Goal: Task Accomplishment & Management: Manage account settings

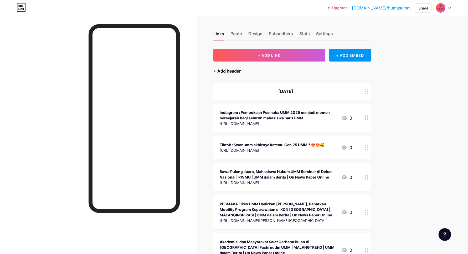
click at [241, 72] on div "+ Add header" at bounding box center [227, 71] width 27 height 6
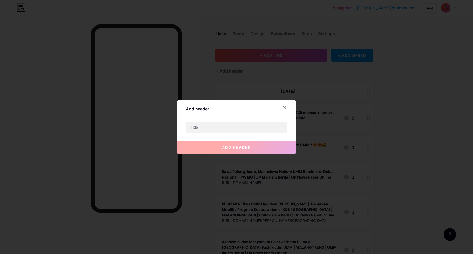
click at [230, 120] on div "Add header add header" at bounding box center [236, 126] width 118 height 53
click at [232, 125] on input "text" at bounding box center [236, 127] width 101 height 11
click at [196, 125] on input "text" at bounding box center [236, 127] width 101 height 11
click at [204, 127] on input "text" at bounding box center [236, 127] width 101 height 11
click at [204, 128] on input "text" at bounding box center [236, 127] width 101 height 11
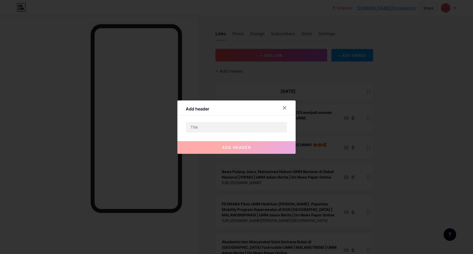
click at [353, 98] on div at bounding box center [236, 127] width 473 height 254
click at [286, 106] on div "Instagram : Pembukaan Pesmaba UMM 2025 menjadi momen bersejarah bagi seluruh ma…" at bounding box center [295, 118] width 158 height 28
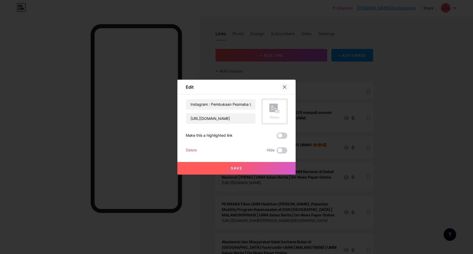
click at [287, 87] on div at bounding box center [284, 86] width 9 height 9
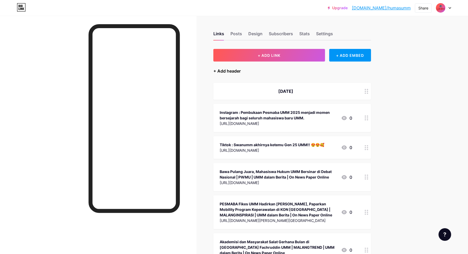
click at [237, 71] on div "+ Add header" at bounding box center [227, 71] width 27 height 6
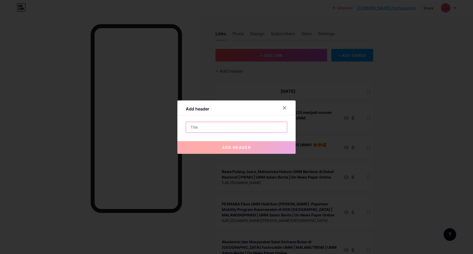
click at [247, 126] on input "text" at bounding box center [236, 127] width 101 height 11
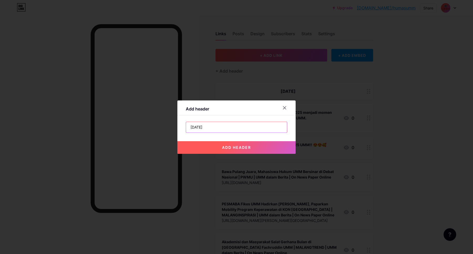
type input "[DATE]"
click at [233, 145] on span "add header" at bounding box center [236, 147] width 29 height 4
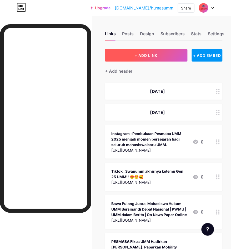
click at [153, 54] on span "+ ADD LINK" at bounding box center [146, 55] width 23 height 4
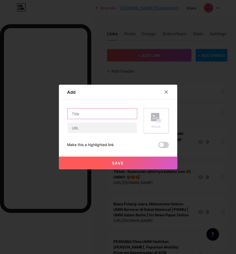
drag, startPoint x: 107, startPoint y: 112, endPoint x: 57, endPoint y: 112, distance: 50.2
click at [107, 112] on input "text" at bounding box center [102, 113] width 69 height 11
click at [130, 113] on input "Sapa Maba UMM, [PERSON_NAME]: Generasi Unggul Bukan dari Teknologi, tapi dari A…" at bounding box center [102, 113] width 69 height 11
drag, startPoint x: 133, startPoint y: 113, endPoint x: 127, endPoint y: 117, distance: 6.9
click at [133, 113] on input "Sapa Maba UMM, [PERSON_NAME]: Generasi Unggul Bukan dari Teknologi, tapi dari A…" at bounding box center [102, 113] width 69 height 11
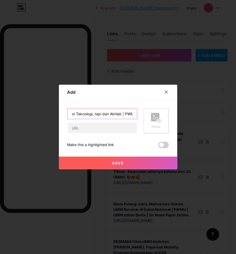
paste input "UMM dalam Berita | On News Paper Online"
type input "Sapa Maba UMM, [PERSON_NAME]: Generasi Unggul Bukan dari Teknologi, tapi dari A…"
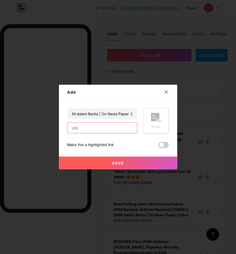
click at [86, 125] on input "text" at bounding box center [102, 128] width 69 height 11
click at [77, 126] on input "text" at bounding box center [102, 128] width 69 height 11
paste input "[URL][DOMAIN_NAME][PERSON_NAME]"
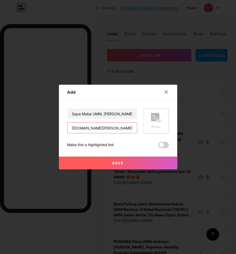
type input "[URL][DOMAIN_NAME][PERSON_NAME]"
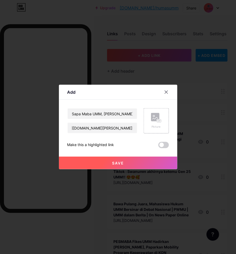
scroll to position [0, 0]
click at [114, 161] on span "Save" at bounding box center [118, 163] width 12 height 4
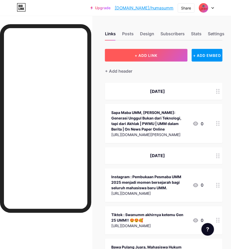
click at [124, 55] on button "+ ADD LINK" at bounding box center [146, 55] width 82 height 13
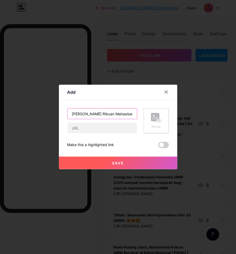
click at [115, 112] on input "[PERSON_NAME] Ribuan Mahasiswa UMM: Ilmu Tanpa [PERSON_NAME] Melahirkan Kesombo…" at bounding box center [102, 113] width 69 height 11
click at [126, 109] on input "[PERSON_NAME] Ribuan Mahasiswa UMM: Ilmu Tanpa [PERSON_NAME] Melahirkan Kesombo…" at bounding box center [102, 113] width 69 height 11
paste input "UMM dalam Berita | On News Paper Online"
type input "[PERSON_NAME] Ribuan Mahasiswa UMM: Ilmu Tanpa [PERSON_NAME] Melahirkan Kesombo…"
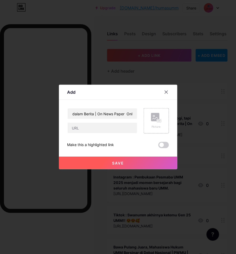
scroll to position [0, 0]
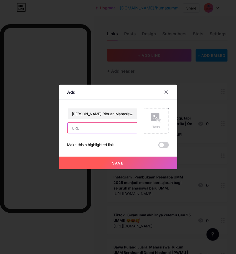
click at [88, 126] on input "text" at bounding box center [102, 128] width 69 height 11
paste input "[URL][DOMAIN_NAME][PERSON_NAME]"
type input "[URL][DOMAIN_NAME][PERSON_NAME]"
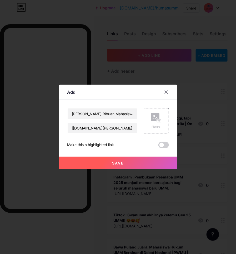
click at [123, 164] on span "Save" at bounding box center [118, 163] width 12 height 4
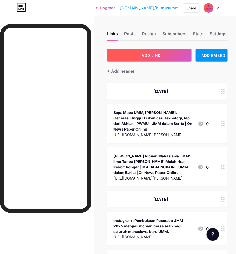
click at [153, 53] on span "+ ADD LINK" at bounding box center [149, 55] width 23 height 4
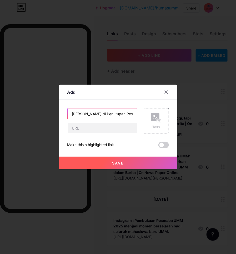
click at [124, 114] on input "[PERSON_NAME] di Penutupan Pesmaba UMM: Ilmu Tanpa Iman Melahirkan Kesombongan …" at bounding box center [102, 113] width 69 height 11
paste input "UMM dalam Berita | On News Paper Online"
type input "[PERSON_NAME] di Penutupan Pesmaba UMM: Ilmu Tanpa Iman Melahirkan Kesombongan …"
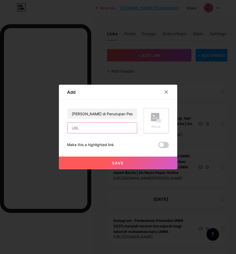
click at [76, 131] on input "text" at bounding box center [102, 128] width 69 height 11
paste input "[URL][DOMAIN_NAME][PERSON_NAME]"
type input "[URL][DOMAIN_NAME][PERSON_NAME]"
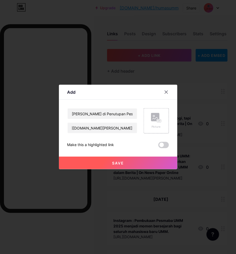
click at [115, 162] on span "Save" at bounding box center [118, 163] width 12 height 4
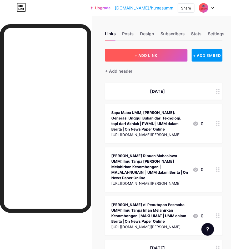
click at [136, 54] on button "+ ADD LINK" at bounding box center [146, 55] width 82 height 13
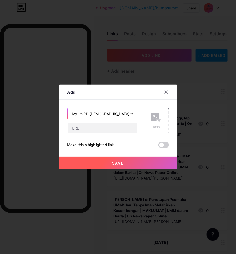
click at [124, 111] on input "Ketum PP [DEMOGRAPHIC_DATA] tekankan ilmu tanpa iman lahirkan kesombongan" at bounding box center [102, 113] width 69 height 11
click at [128, 113] on input "Ketum PP [DEMOGRAPHIC_DATA] tekankan ilmu tanpa iman lahirkan kesombongan | JAT…" at bounding box center [102, 113] width 69 height 11
paste input "UMM dalam Berita | On News Paper Online"
type input "Ketum PP [DEMOGRAPHIC_DATA] tekankan ilmu tanpa iman lahirkan kesombongan | JAT…"
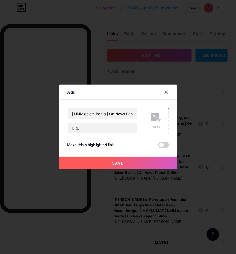
scroll to position [0, 0]
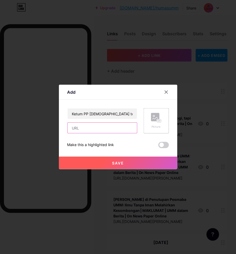
click at [87, 128] on input "text" at bounding box center [102, 128] width 69 height 11
paste input "[URL][DOMAIN_NAME]"
type input "[URL][DOMAIN_NAME]"
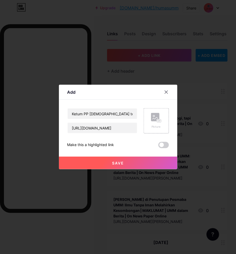
scroll to position [0, 0]
click at [123, 162] on span "Save" at bounding box center [118, 163] width 12 height 4
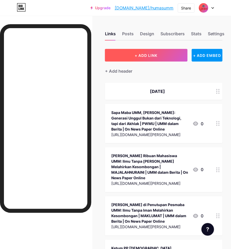
click at [162, 57] on button "+ ADD LINK" at bounding box center [146, 55] width 82 height 13
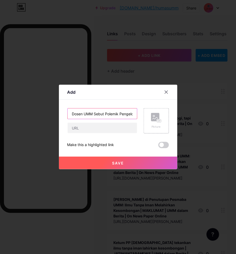
click at [128, 114] on input "Dosen UMM Sebut Polemik Pengelolaan Retribusi Pasar Berpotensi Sebabkan Konflik…" at bounding box center [102, 113] width 69 height 11
click at [132, 114] on input "Dosen UMM Sebut Polemik Pengelolaan Retribusi Pasar Berpotensi Sebabkan Konflik…" at bounding box center [102, 113] width 69 height 11
click at [127, 113] on input "Dosen UMM Sebut Polemik Pengel olaan Retribusi Pasar Berpotensi Sebabkan Konfli…" at bounding box center [102, 113] width 69 height 11
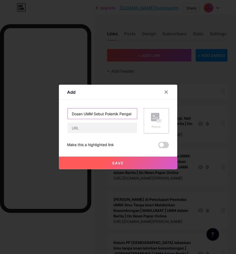
click at [125, 111] on input "Dosen UMM Sebut Polemik Pengel olaan Retribusi Pasar Berpotensi Sebabkan Konfli…" at bounding box center [102, 113] width 69 height 11
paste input "UMM dalam Berita | On News Paper Online"
type input "Dosen UMM Sebut Polemik Pengel olaan Retribusi Pasar Berpotensi Sebabkan Konfli…"
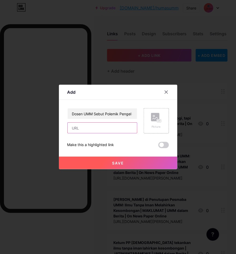
click at [84, 124] on input "text" at bounding box center [102, 128] width 69 height 11
paste input "[URL][DOMAIN_NAME]"
type input "[URL][DOMAIN_NAME]"
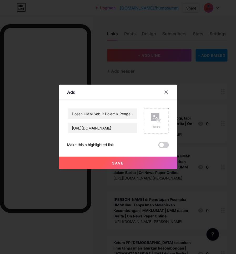
click at [111, 159] on button "Save" at bounding box center [118, 162] width 118 height 13
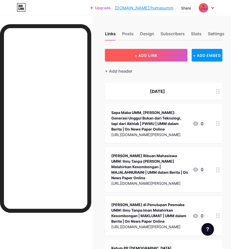
click at [157, 54] on span "+ ADD LINK" at bounding box center [146, 55] width 23 height 4
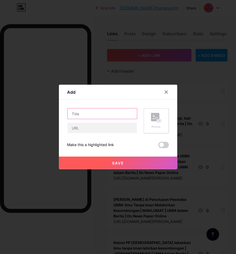
click at [114, 115] on input "text" at bounding box center [102, 113] width 69 height 11
drag, startPoint x: 112, startPoint y: 114, endPoint x: 129, endPoint y: 104, distance: 19.8
click at [113, 113] on input "[PERSON_NAME] dan Aci Resti Meriahkan Penutupan Pesmaba Gen 25 UMM" at bounding box center [102, 113] width 69 height 11
click at [117, 115] on input "[PERSON_NAME] dan Aci Resti Meriahkan Penutupan Pesmaba Gen 25 UMM | TAGARCO |" at bounding box center [102, 113] width 69 height 11
paste input "UMM dalam Berita | On News Paper Online"
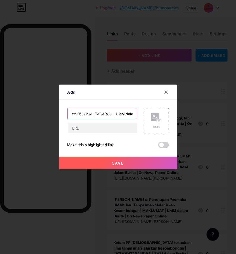
scroll to position [0, -162]
type input "[PERSON_NAME] dan Aci Resti Meriahkan Penutupan Pesmaba Gen 25 UMM | TAGARCO | …"
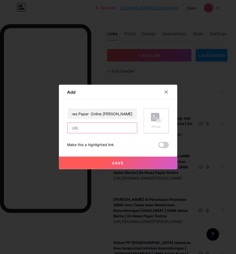
click at [78, 125] on input "text" at bounding box center [102, 128] width 69 height 11
paste input "[URL][DOMAIN_NAME]"
type input "[URL][DOMAIN_NAME]"
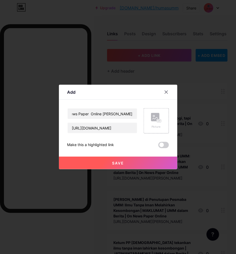
click at [124, 159] on button "Save" at bounding box center [118, 162] width 118 height 13
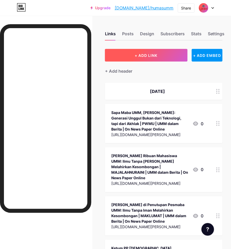
click at [145, 57] on span "+ ADD LINK" at bounding box center [146, 55] width 23 height 4
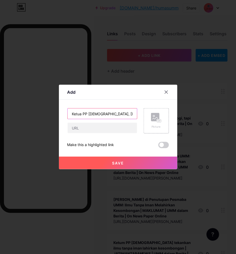
click at [124, 112] on input "Ketua PP [DEMOGRAPHIC_DATA], [PERSON_NAME] : Ilmu Tanpa [PERSON_NAME] Melahirka…" at bounding box center [102, 113] width 69 height 11
click at [128, 109] on input "Ketua PP [DEMOGRAPHIC_DATA], [PERSON_NAME] : Ilmu Tanpa [PERSON_NAME] Melahirka…" at bounding box center [102, 113] width 69 height 11
paste input "UMM dalam Berita | On News Paper Online"
type input "Ketua PP [DEMOGRAPHIC_DATA], [PERSON_NAME] : Ilmu Tanpa Iman Hanya Melahirkan K…"
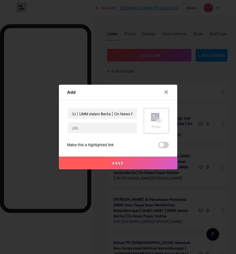
scroll to position [0, 0]
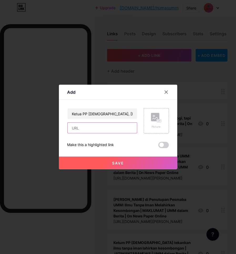
click at [82, 126] on input "text" at bounding box center [102, 128] width 69 height 11
paste input "[URL][DOMAIN_NAME][PERSON_NAME]"
type input "[URL][DOMAIN_NAME][PERSON_NAME]"
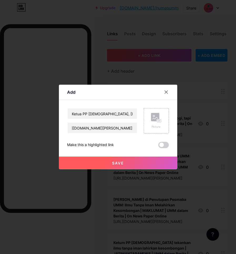
click at [110, 165] on button "Save" at bounding box center [118, 162] width 118 height 13
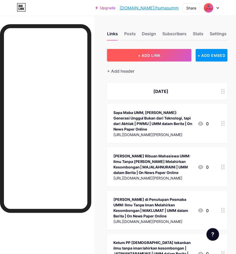
click at [159, 54] on span "+ ADD LINK" at bounding box center [149, 55] width 23 height 4
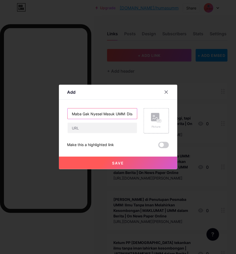
click at [124, 113] on input "Maba Gak Nyesel Masuk UMM: Disambut Pesmaba Gen 25 Keren Banget, Jadi Mood Boos…" at bounding box center [102, 113] width 69 height 11
click at [129, 110] on input "Maba Gak Nyesel Masuk UMM: Disambut Pesmaba Gen 25 Keren Banget, Jadi Mood Boos…" at bounding box center [102, 113] width 69 height 11
paste input "UMM dalam Berita | On News Paper Online"
type input "Maba Gak Nyesel Masuk UMM: Disambut Pesmaba Gen 25 Keren Banget, Jadi Mood Boos…"
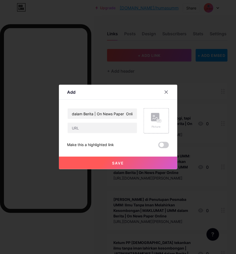
scroll to position [0, 0]
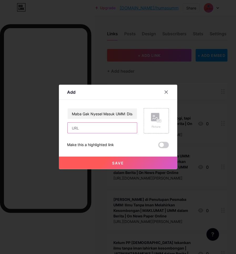
click at [90, 130] on input "text" at bounding box center [102, 128] width 69 height 11
paste input "[URL][DOMAIN_NAME]"
type input "[URL][DOMAIN_NAME]"
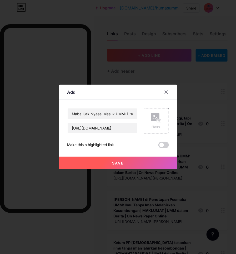
click at [111, 159] on button "Save" at bounding box center [118, 162] width 118 height 13
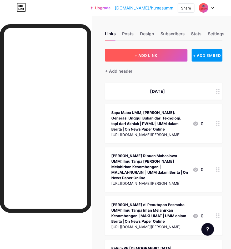
click at [164, 57] on button "+ ADD LINK" at bounding box center [146, 55] width 82 height 13
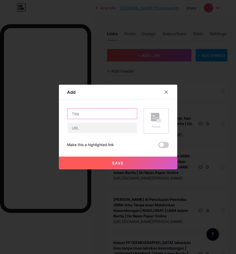
type input "[URL][DOMAIN_NAME]"
click at [119, 113] on input "[URL][DOMAIN_NAME]" at bounding box center [102, 113] width 69 height 11
click at [104, 115] on input "[URL][DOMAIN_NAME]" at bounding box center [102, 113] width 69 height 11
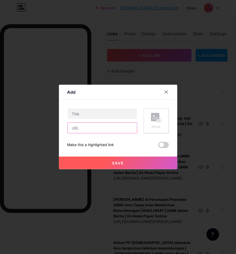
click at [102, 125] on input "text" at bounding box center [102, 128] width 69 height 11
paste input "[URL][DOMAIN_NAME]"
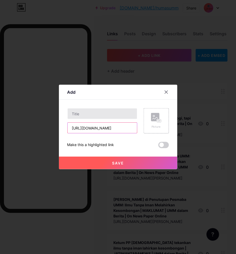
type input "[URL][DOMAIN_NAME]"
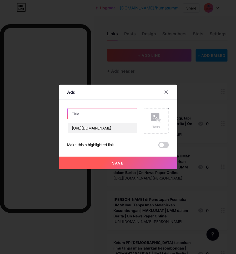
click at [85, 116] on input "text" at bounding box center [102, 113] width 69 height 11
click at [102, 114] on input "[PERSON_NAME]-Mahasiswa FK UMM Identifikasi Kemampuan Tenaga Kesehatan Skrining…" at bounding box center [102, 113] width 69 height 11
click at [128, 111] on input "[PERSON_NAME]-Mahasiswa FK UMM Identifikasi Kemampuan Tenaga Kesehatan Skrining…" at bounding box center [102, 113] width 69 height 11
paste input "UMM dalam Berita | On News Paper Online"
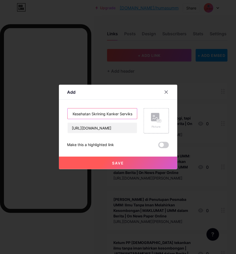
scroll to position [0, -245]
type input "[PERSON_NAME]-Mahasiswa FK UMM Identifikasi Kemampuan Tenaga Kesehatan Skrining…"
click at [145, 161] on button "Save" at bounding box center [118, 162] width 118 height 13
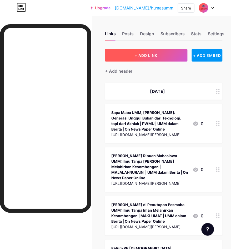
click at [156, 54] on span "+ ADD LINK" at bounding box center [146, 55] width 23 height 4
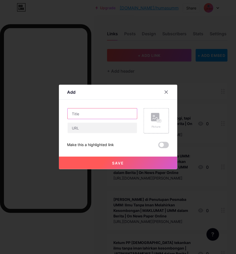
click at [100, 109] on input "text" at bounding box center [102, 113] width 69 height 11
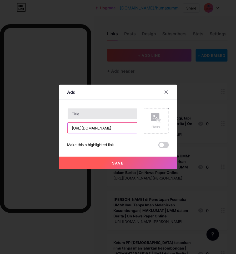
type input "[URL][DOMAIN_NAME]"
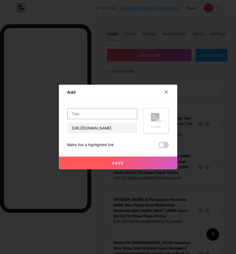
click at [84, 115] on input "text" at bounding box center [102, 113] width 69 height 11
click at [116, 115] on input "Dosen PGSD FKIP UMM Pendampingan, Pengembangan Digital Audio Book Berbasis Buda…" at bounding box center [102, 113] width 69 height 11
click at [125, 112] on input "Dosen PGSD FKIP UMM Pendampingan, Pengembangan Digital Audio Book Berbasis Buda…" at bounding box center [102, 113] width 69 height 11
paste input "UMM dalam Berita | On News Paper Online"
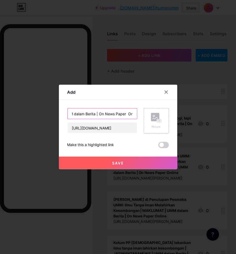
type input "Dosen PGSD FKIP UMM Pendampingan, Pengembangan Digital Audio Book Berbasis Buda…"
click at [123, 163] on span "Save" at bounding box center [118, 163] width 12 height 4
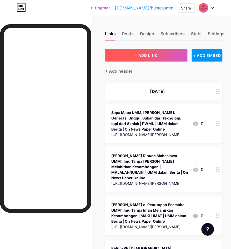
click at [149, 58] on button "+ ADD LINK" at bounding box center [146, 55] width 82 height 13
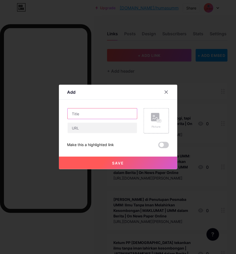
click at [103, 116] on input "text" at bounding box center [102, 113] width 69 height 11
paste input "Pesmaba [GEOGRAPHIC_DATA] Menawan Resmi ditutup"
click at [76, 116] on input "Pesmaba [GEOGRAPHIC_DATA] Menawan Resmi ditutup" at bounding box center [102, 113] width 69 height 11
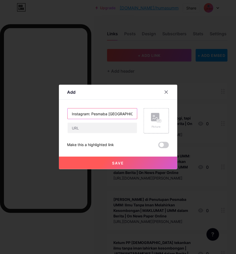
type input "Instagram: Pesmaba [GEOGRAPHIC_DATA] Menawan Resmi ditutup"
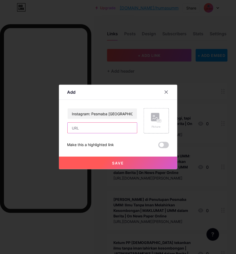
click at [78, 125] on input "text" at bounding box center [102, 128] width 69 height 11
paste input "[URL][DOMAIN_NAME]"
type input "[URL][DOMAIN_NAME]"
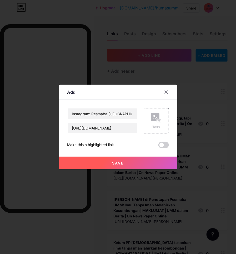
click at [104, 160] on button "Save" at bounding box center [118, 162] width 118 height 13
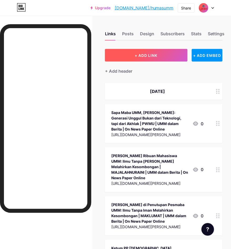
click at [164, 51] on button "+ ADD LINK" at bounding box center [146, 55] width 82 height 13
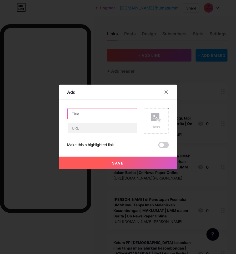
drag, startPoint x: 74, startPoint y: 115, endPoint x: 73, endPoint y: 118, distance: 3.3
click at [74, 115] on input "text" at bounding box center [102, 113] width 69 height 11
type input "Tiktok: Penutupan Pesmaba Gen 25 UMM Rame Banget"
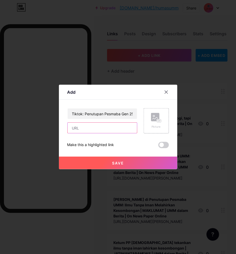
click at [92, 130] on input "text" at bounding box center [102, 128] width 69 height 11
paste input "[URL][DOMAIN_NAME]"
type input "[URL][DOMAIN_NAME]"
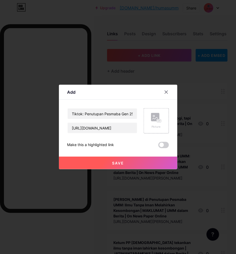
click at [132, 165] on button "Save" at bounding box center [118, 162] width 118 height 13
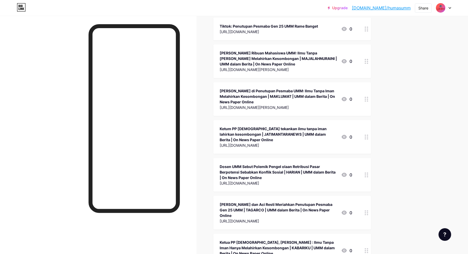
scroll to position [0, 0]
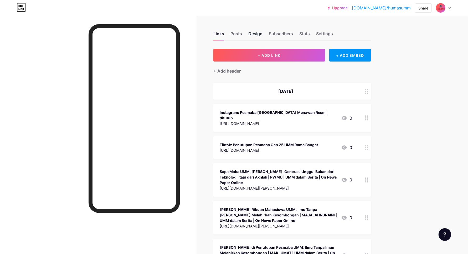
click at [240, 35] on div "Posts" at bounding box center [237, 35] width 12 height 9
click at [257, 35] on div "Design" at bounding box center [255, 35] width 14 height 9
click at [258, 32] on div "Design" at bounding box center [255, 35] width 14 height 9
click at [237, 32] on div "Posts" at bounding box center [237, 35] width 12 height 9
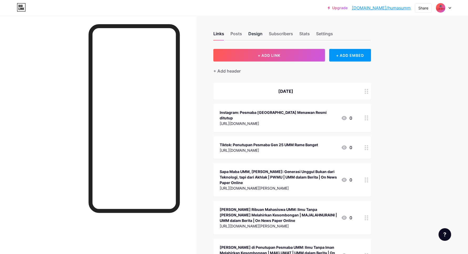
click at [257, 34] on div "Design" at bounding box center [255, 35] width 14 height 9
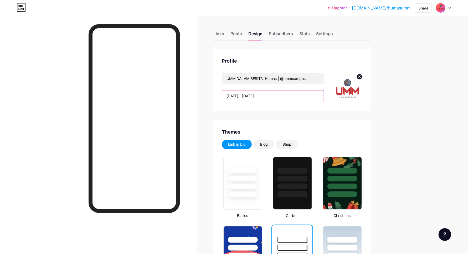
click at [274, 95] on input "[DATE] - [DATE]" at bounding box center [273, 95] width 102 height 11
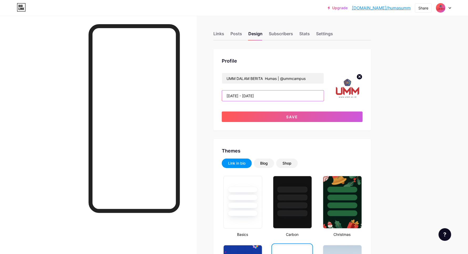
click at [281, 97] on input "[DATE] - [DATE]" at bounding box center [273, 95] width 102 height 11
type input "[DATE] - [DATE]"
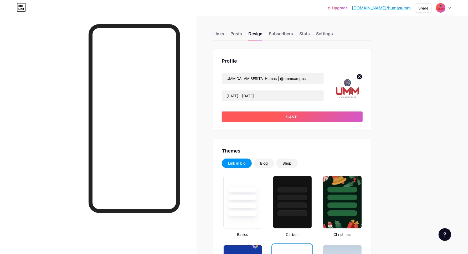
click at [305, 114] on button "Save" at bounding box center [292, 116] width 141 height 11
